Goal: Task Accomplishment & Management: Complete application form

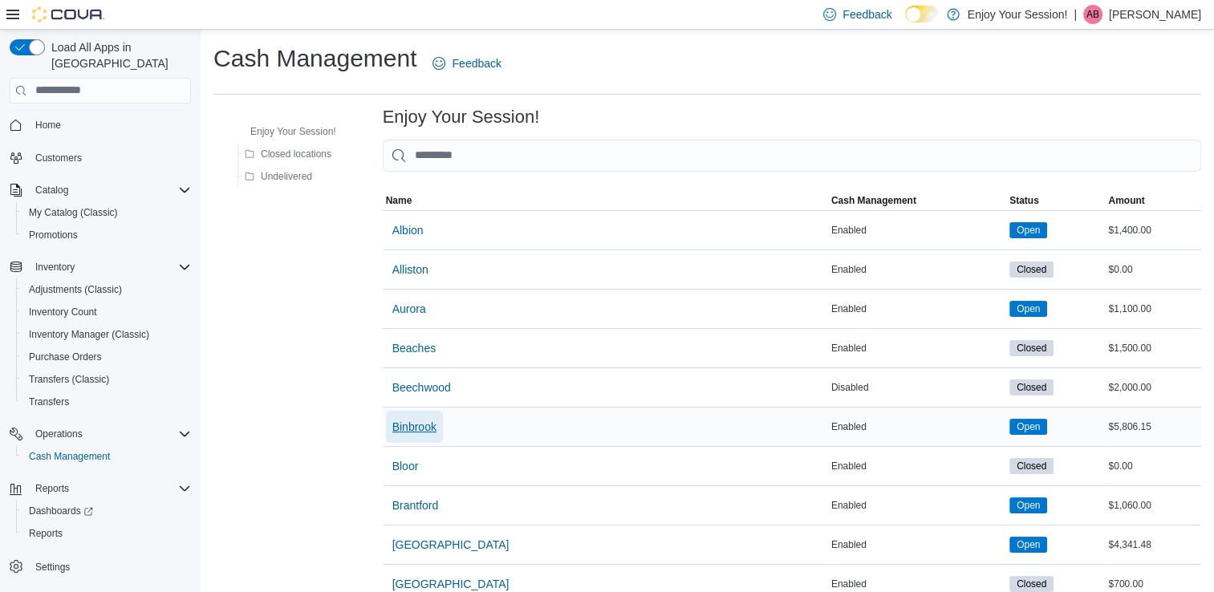
click at [401, 428] on span "Binbrook" at bounding box center [414, 427] width 44 height 16
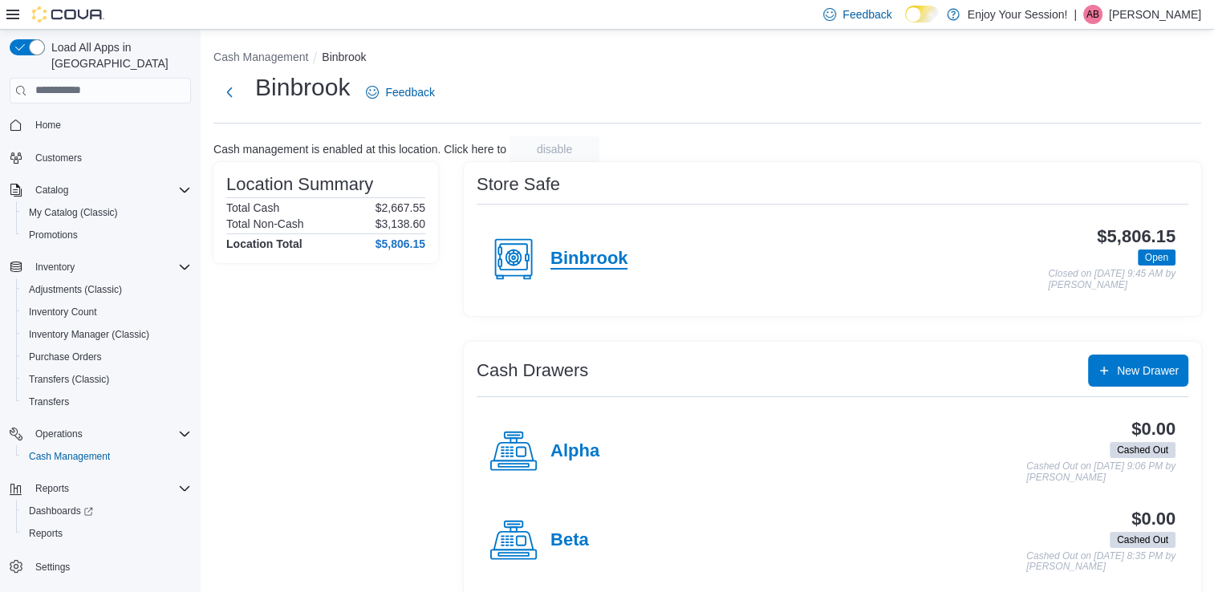
click at [577, 255] on h4 "Binbrook" at bounding box center [589, 259] width 77 height 21
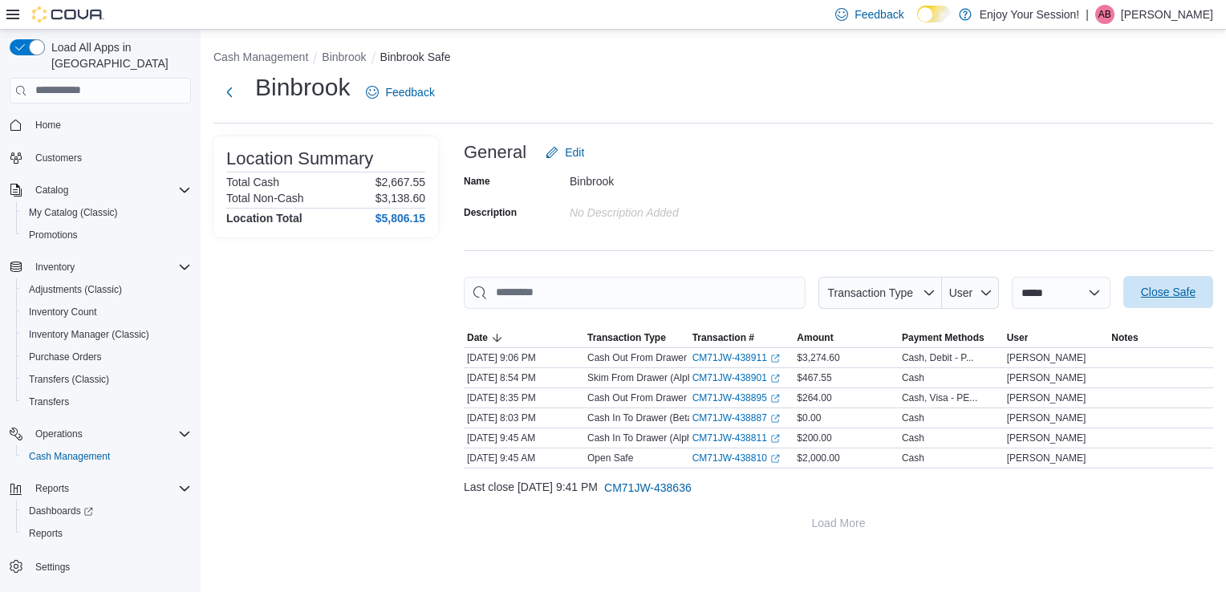
click at [1177, 286] on span "Close Safe" at bounding box center [1168, 292] width 55 height 16
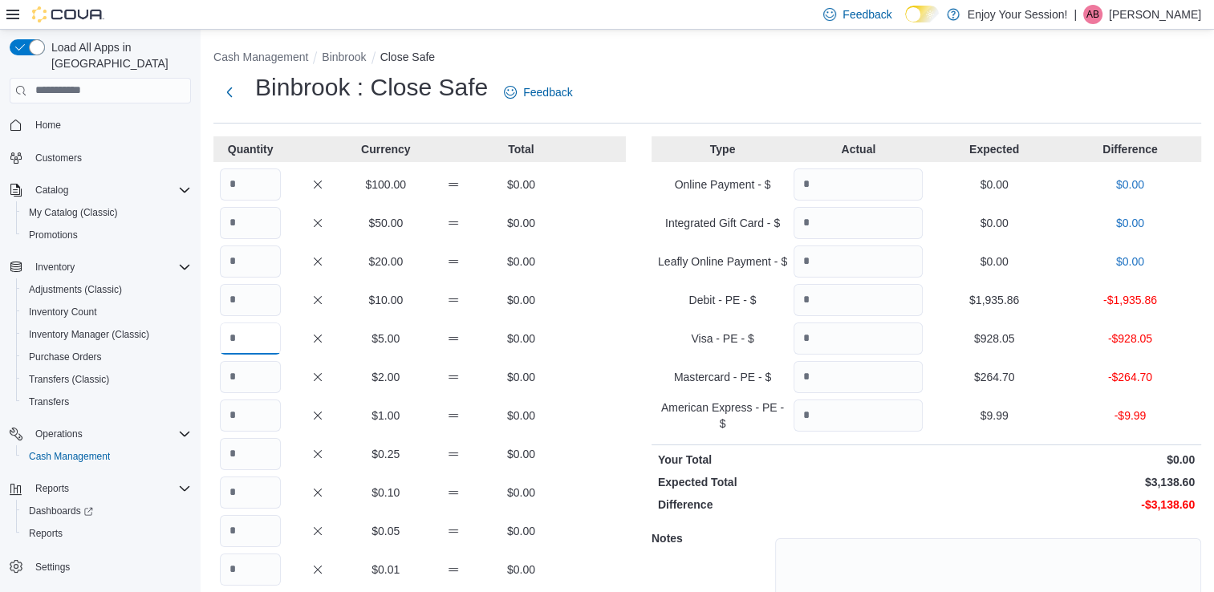
click at [244, 347] on input "Quantity" at bounding box center [250, 339] width 61 height 32
click at [249, 520] on input "Quantity" at bounding box center [250, 531] width 61 height 32
type input "*"
click at [248, 457] on input "Quantity" at bounding box center [250, 454] width 61 height 32
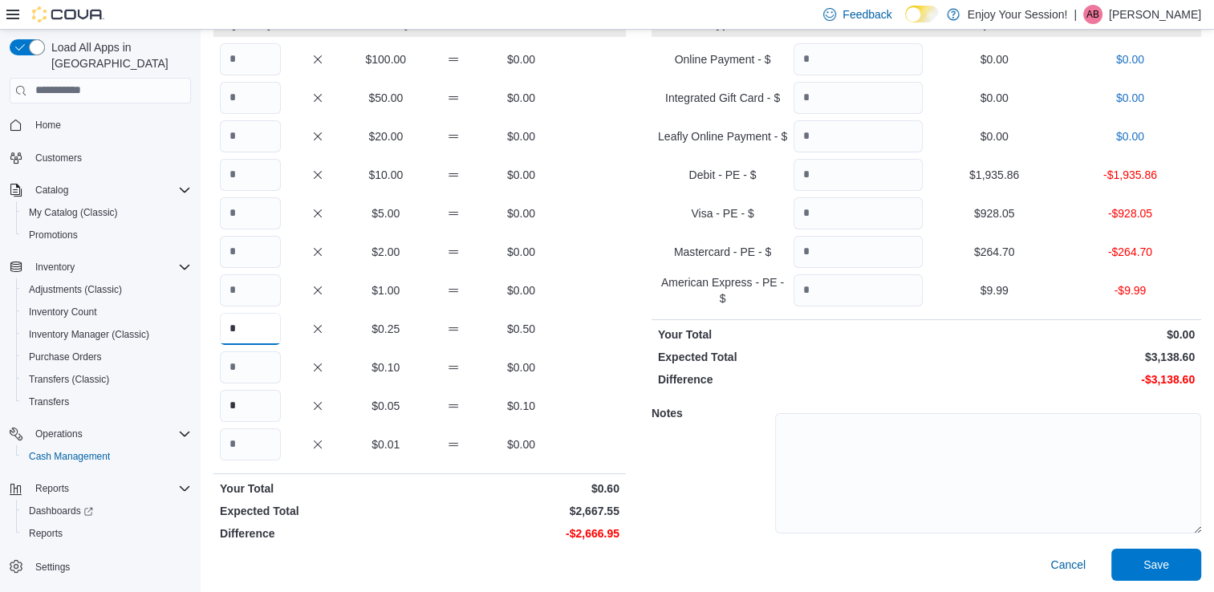
scroll to position [126, 0]
type input "*"
click at [251, 218] on input "Quantity" at bounding box center [250, 213] width 61 height 32
type input "*"
click at [234, 182] on input "Quantity" at bounding box center [250, 174] width 61 height 32
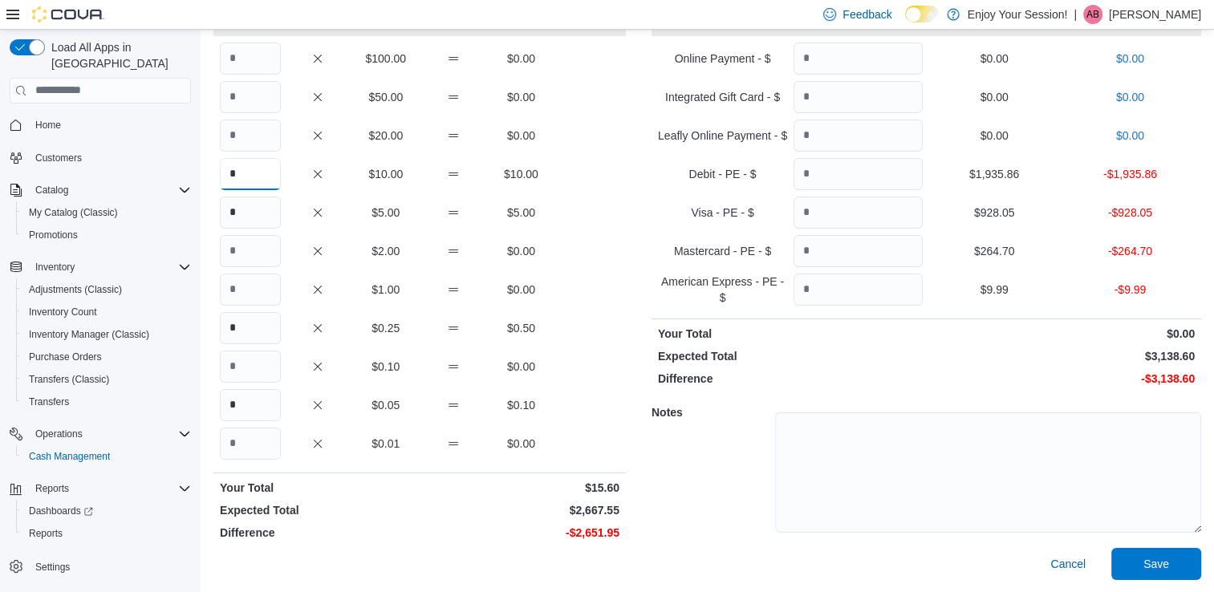
type input "*"
click at [238, 140] on input "Quantity" at bounding box center [250, 136] width 61 height 32
type input "**"
click at [261, 91] on input "Quantity" at bounding box center [250, 97] width 61 height 32
type input "*"
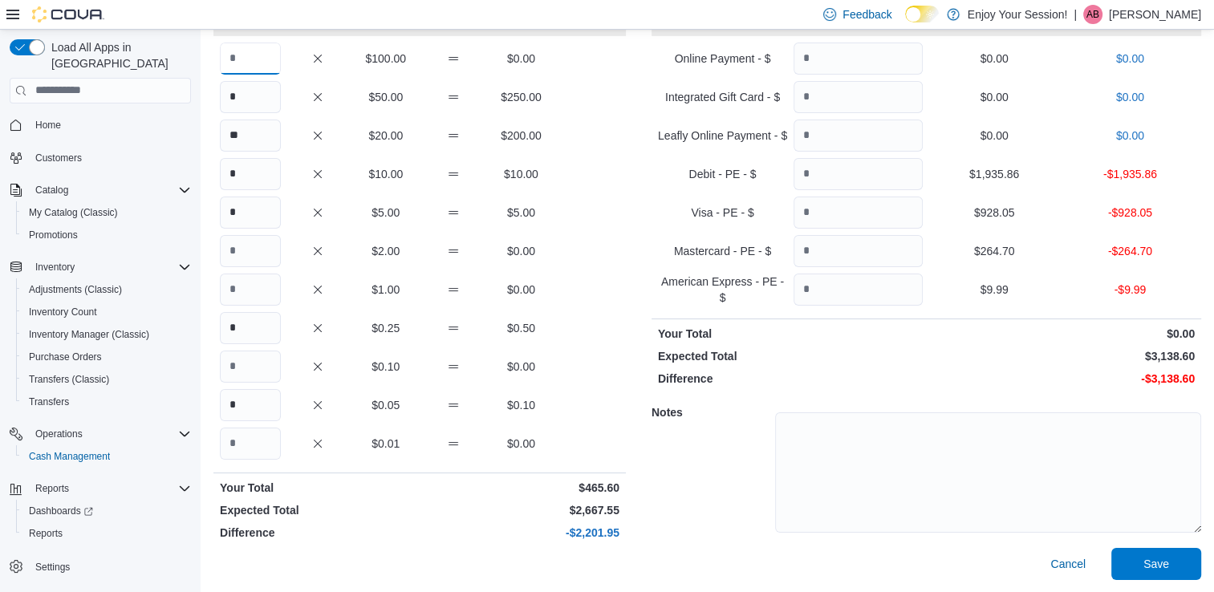
click at [228, 51] on input "Quantity" at bounding box center [250, 59] width 61 height 32
type input "**"
click at [243, 282] on input "Quantity" at bounding box center [250, 290] width 61 height 32
type input "*"
click at [844, 178] on input "Quantity" at bounding box center [858, 174] width 129 height 32
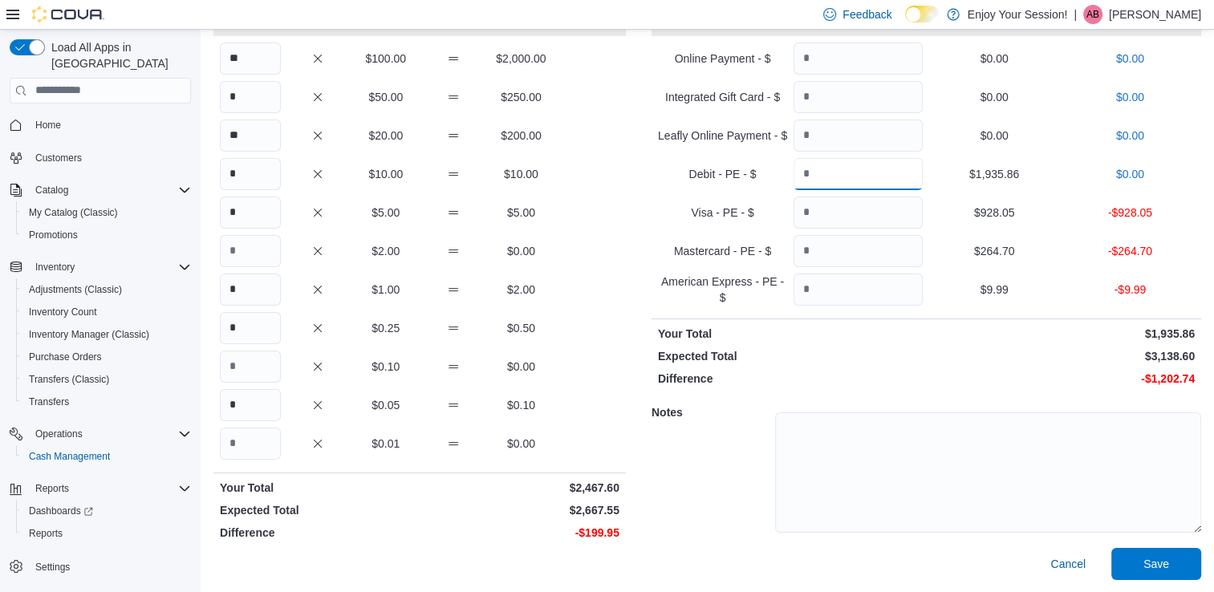
type input "*******"
click at [836, 218] on input "Quantity" at bounding box center [858, 213] width 129 height 32
type input "******"
click at [820, 246] on input "Quantity" at bounding box center [858, 251] width 129 height 32
type input "*****"
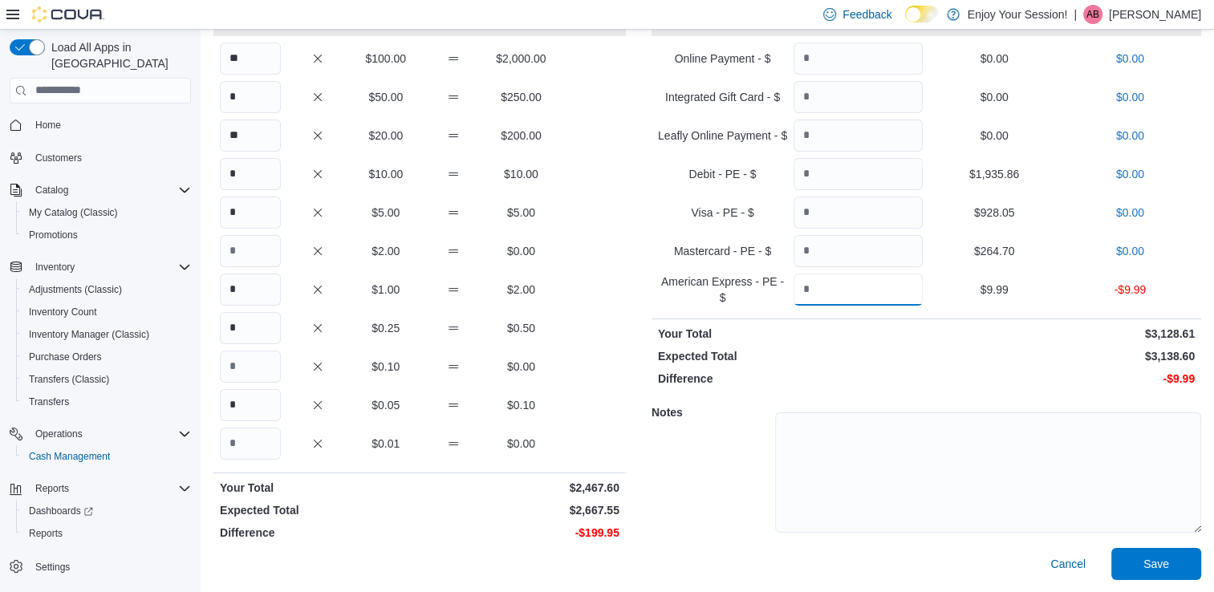
click at [832, 291] on input "Quantity" at bounding box center [858, 290] width 129 height 32
type input "*"
type input "****"
click at [841, 353] on p "Expected Total" at bounding box center [791, 356] width 266 height 16
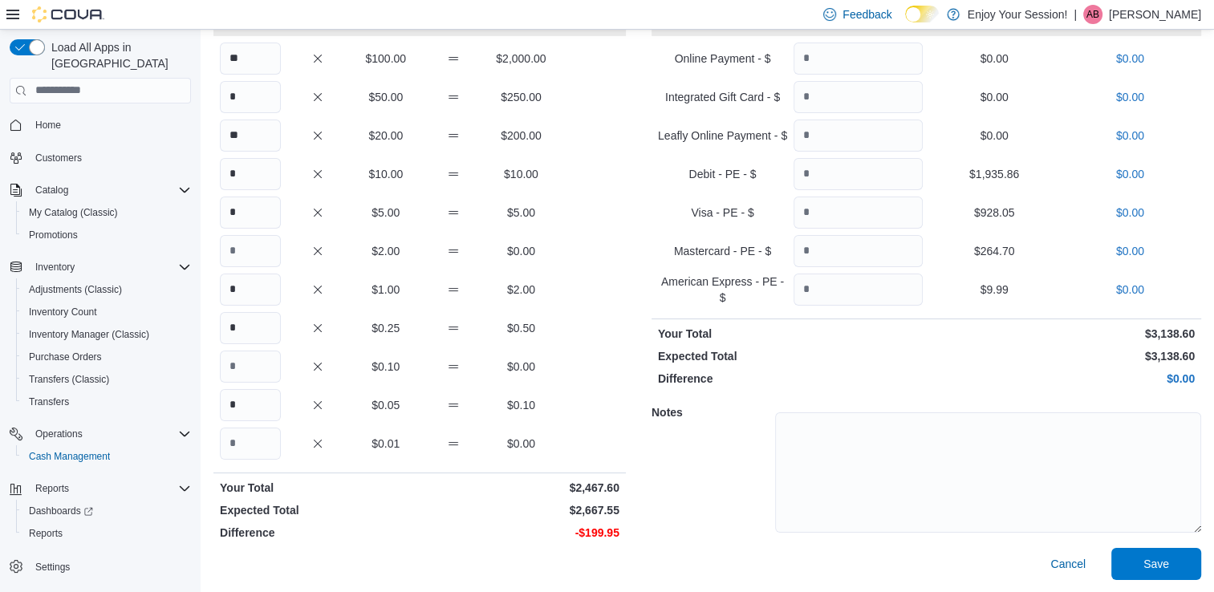
click at [841, 353] on p "Expected Total" at bounding box center [791, 356] width 266 height 16
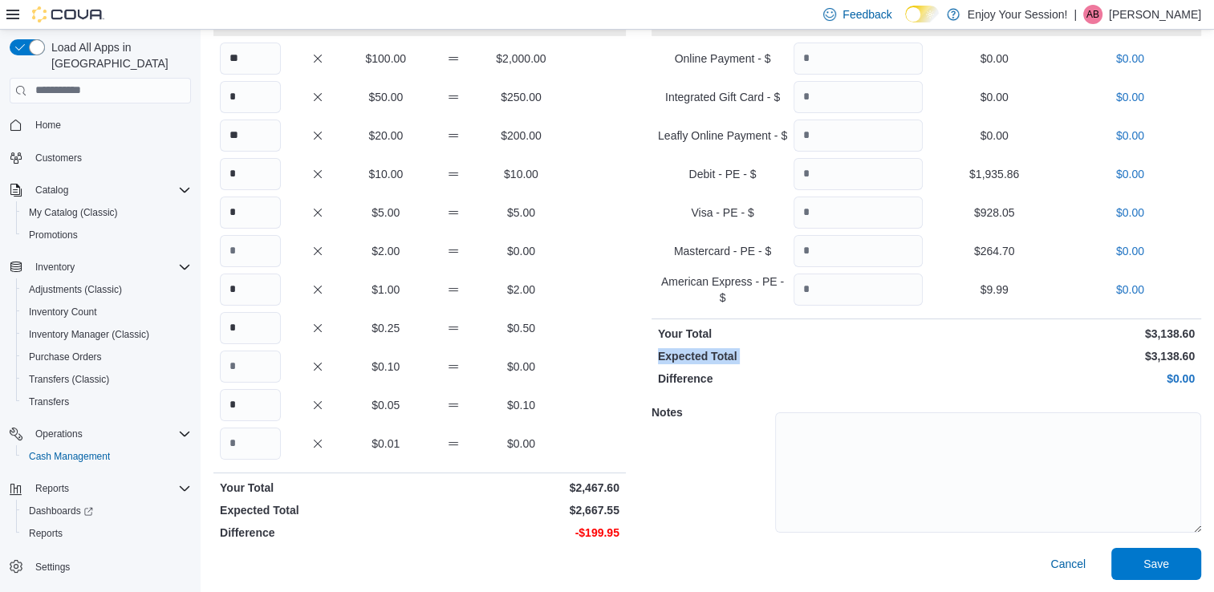
click at [841, 353] on p "Expected Total" at bounding box center [791, 356] width 266 height 16
click at [841, 355] on p "Expected Total" at bounding box center [791, 356] width 266 height 16
click at [58, 43] on span "Load All Apps in [GEOGRAPHIC_DATA]" at bounding box center [118, 55] width 146 height 32
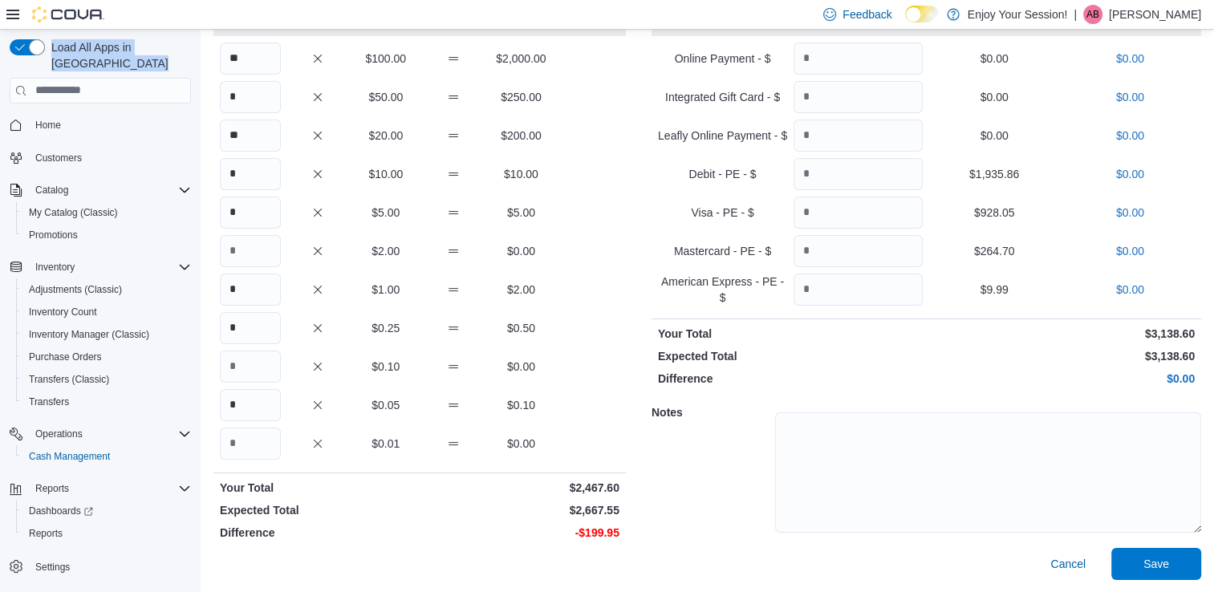
click at [58, 43] on span "Load All Apps in [GEOGRAPHIC_DATA]" at bounding box center [118, 55] width 146 height 32
click at [93, 34] on div "Load All Apps in New Hub Home Customers Catalog My Catalog (Classic) Promotions…" at bounding box center [100, 330] width 194 height 594
click at [96, 27] on div at bounding box center [55, 14] width 98 height 29
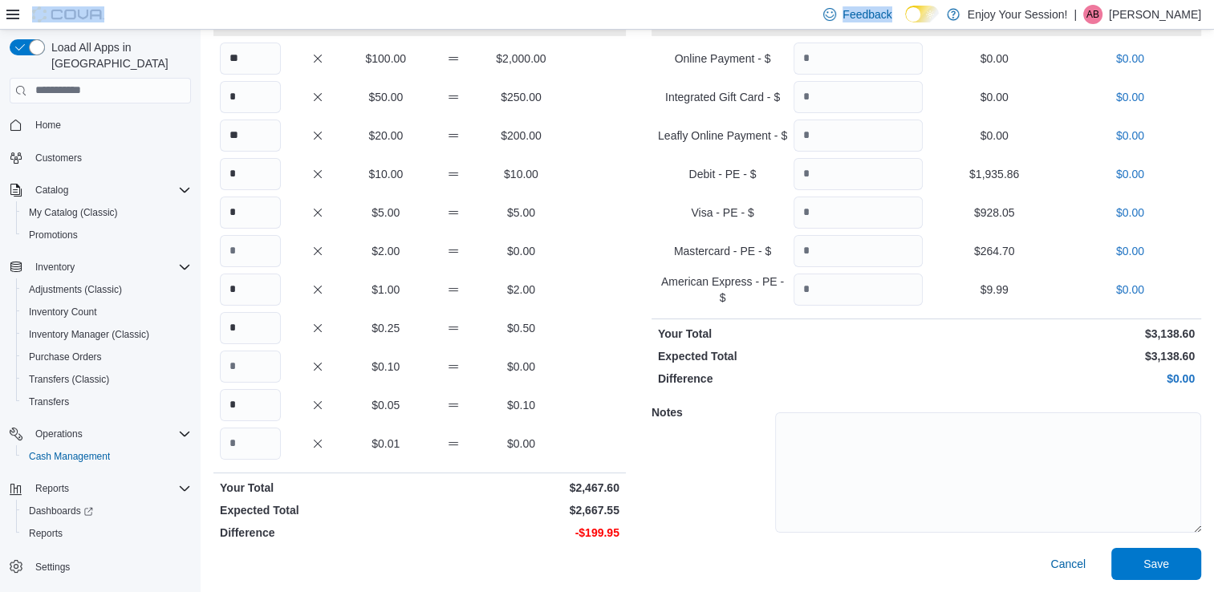
click at [96, 27] on div at bounding box center [55, 14] width 98 height 29
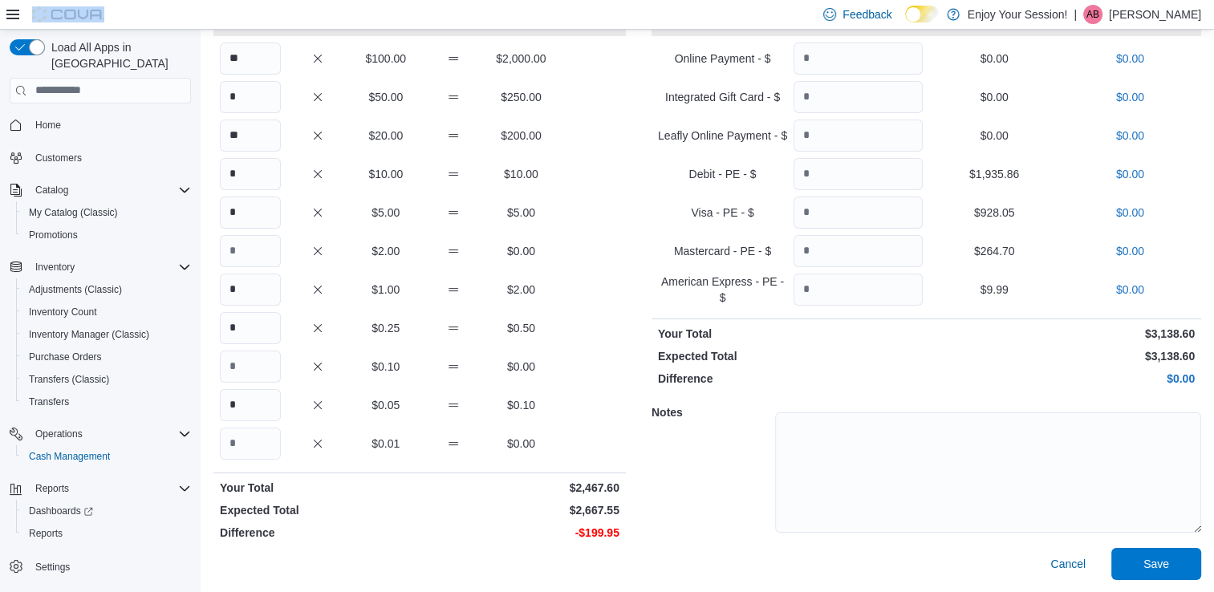
click at [96, 27] on div at bounding box center [55, 14] width 98 height 29
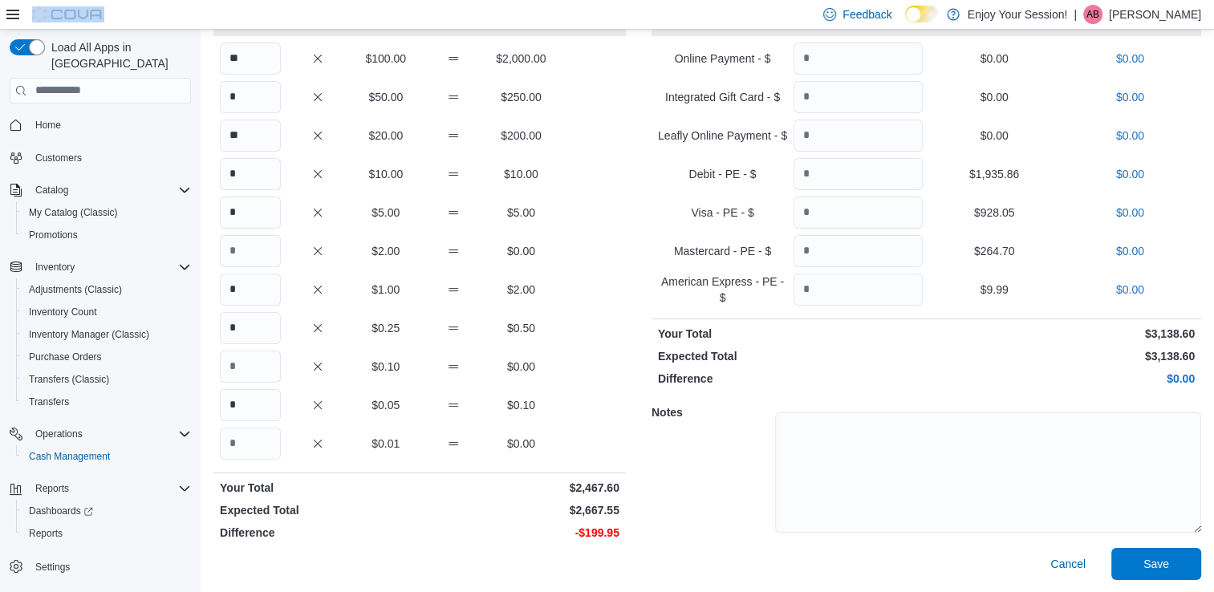
click at [96, 27] on div at bounding box center [55, 14] width 98 height 29
click at [13, 37] on div "Load All Apps in New Hub Home Customers Catalog My Catalog (Classic) Promotions…" at bounding box center [100, 330] width 194 height 594
click at [30, 78] on input "search" at bounding box center [100, 91] width 181 height 26
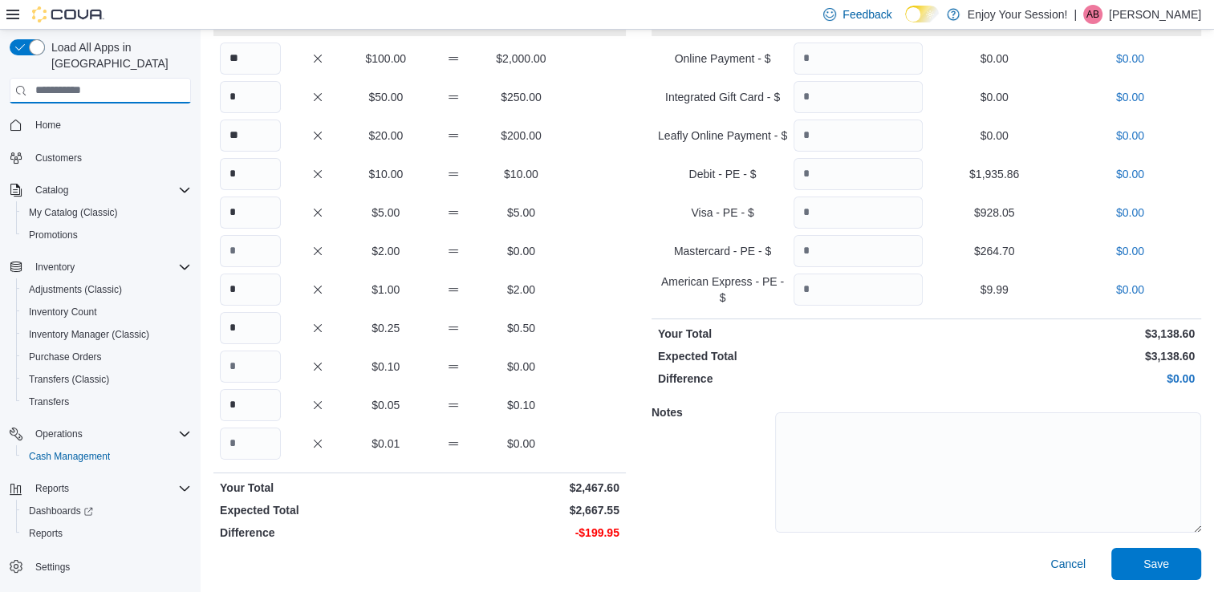
click at [30, 78] on input "search" at bounding box center [100, 91] width 181 height 26
